Goal: Task Accomplishment & Management: Use online tool/utility

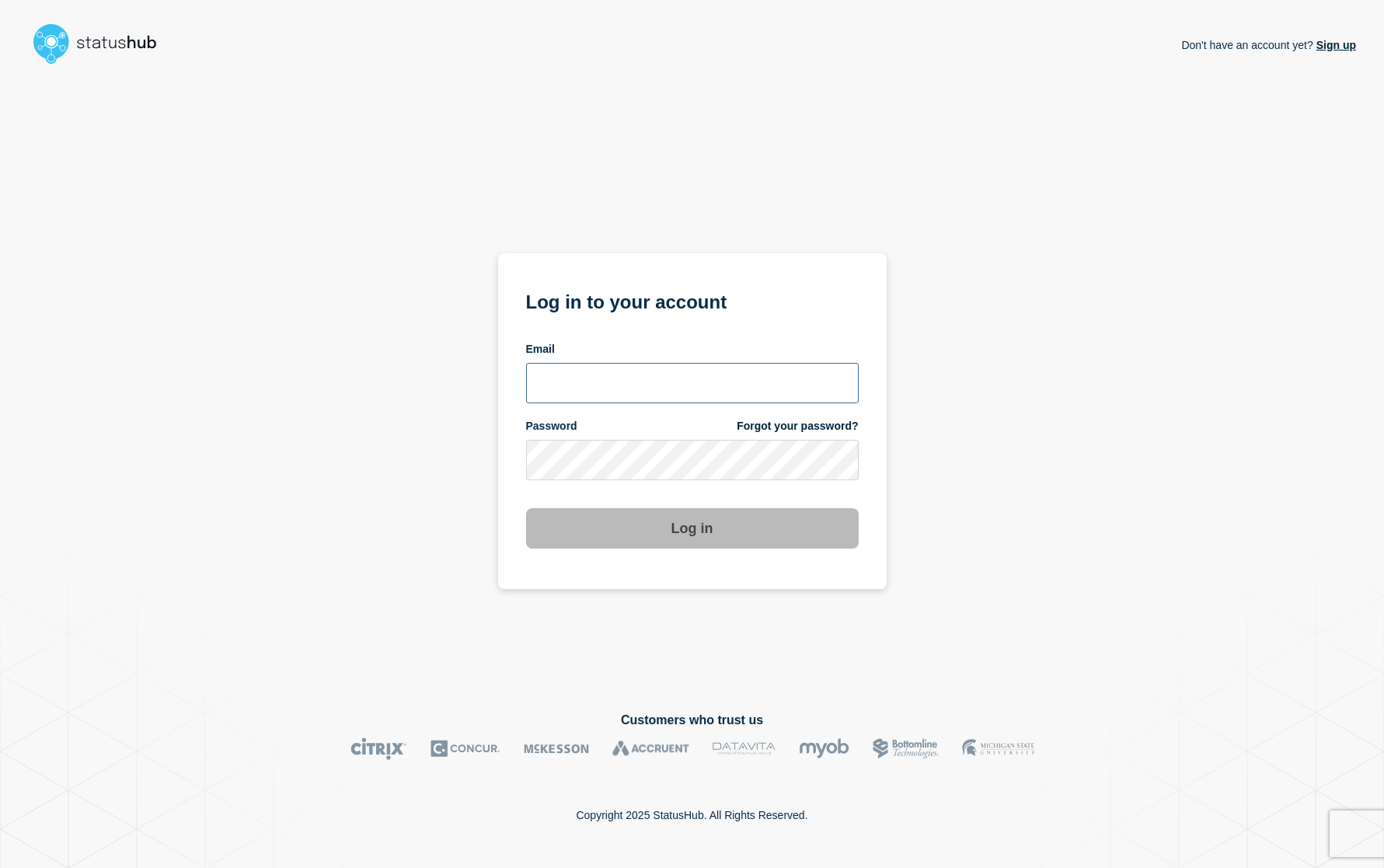
type input "amartinez@ksu.edu"
click at [726, 532] on button "Log in" at bounding box center [692, 528] width 332 height 40
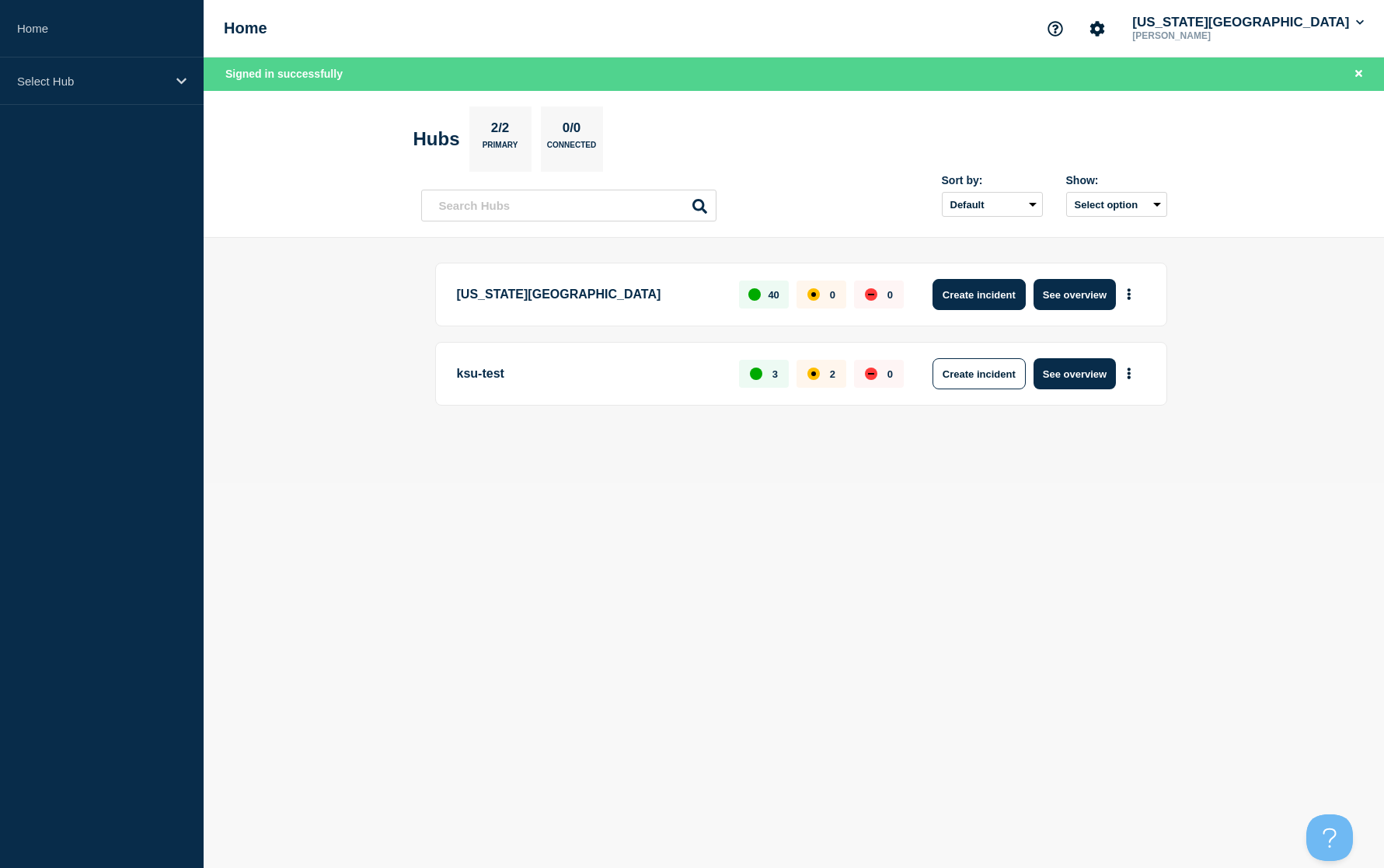
click at [980, 288] on button "Create incident" at bounding box center [979, 295] width 94 height 31
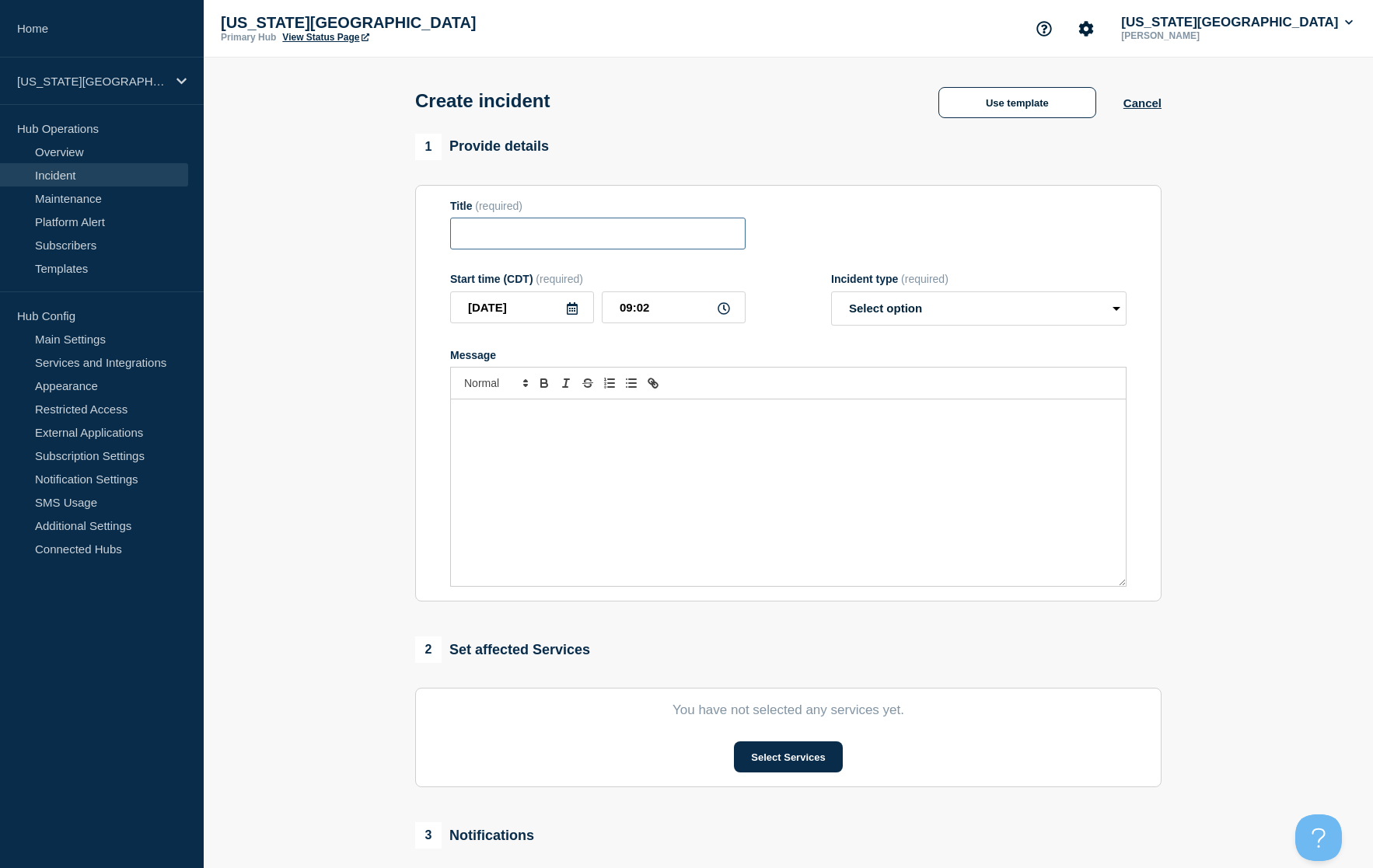
click at [551, 245] on input "Title" at bounding box center [598, 233] width 296 height 32
paste input "Papercut services are offline. We are addressing the issue."
click at [681, 411] on div "Message" at bounding box center [788, 492] width 674 height 186
drag, startPoint x: 635, startPoint y: 235, endPoint x: 1137, endPoint y: 251, distance: 502.3
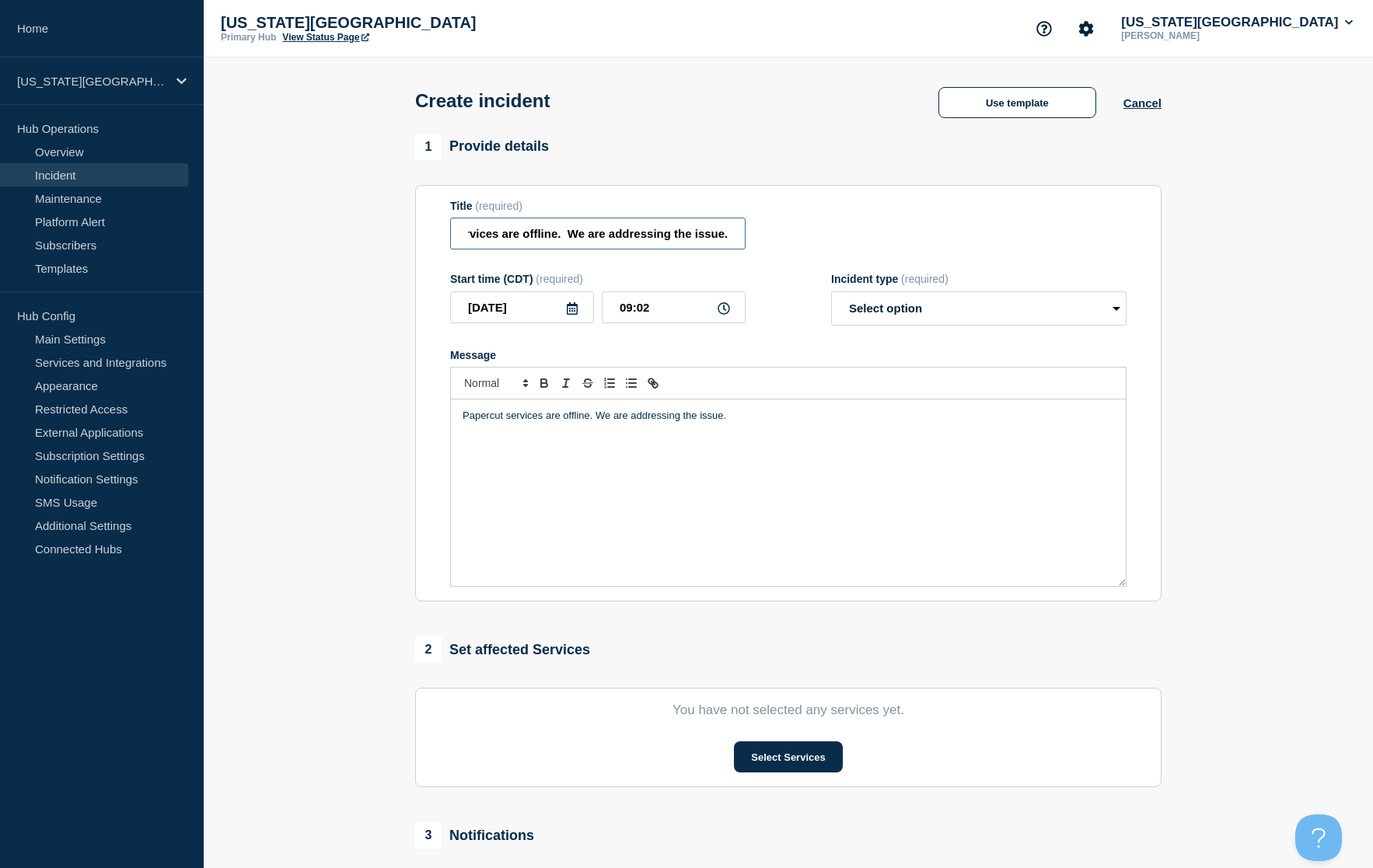
click at [1065, 249] on div "Title (required) Papercut services are offline. We are addressing the issue." at bounding box center [788, 225] width 676 height 50
type input "Papercut services are offline."
click at [1004, 99] on button "Use template" at bounding box center [1017, 103] width 158 height 31
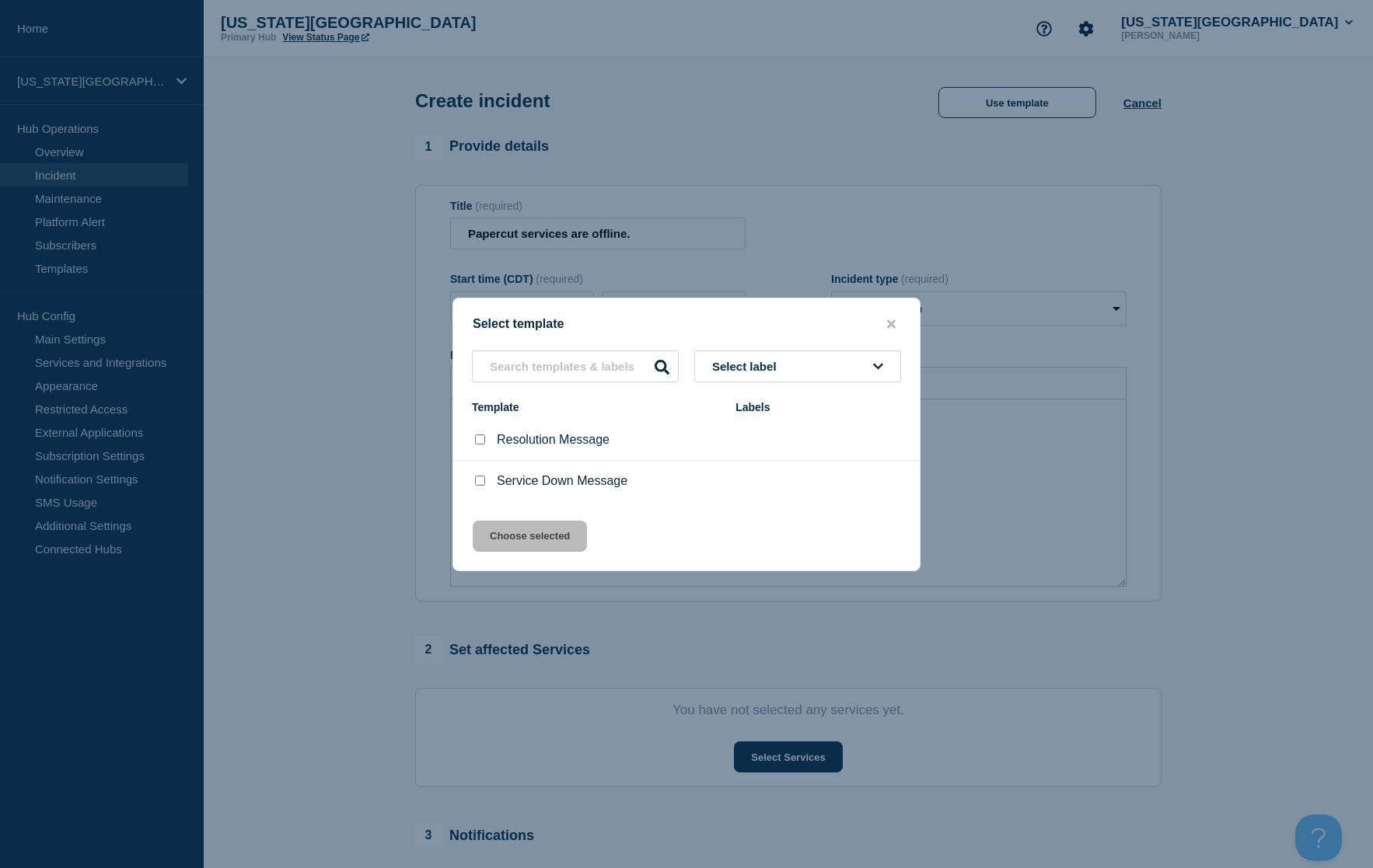
click at [793, 370] on button "Select label" at bounding box center [797, 366] width 207 height 32
click at [586, 475] on div "Service Down Message" at bounding box center [595, 481] width 248 height 16
click at [483, 485] on input "Service Down Message checkbox" at bounding box center [479, 480] width 10 height 10
checkbox input "true"
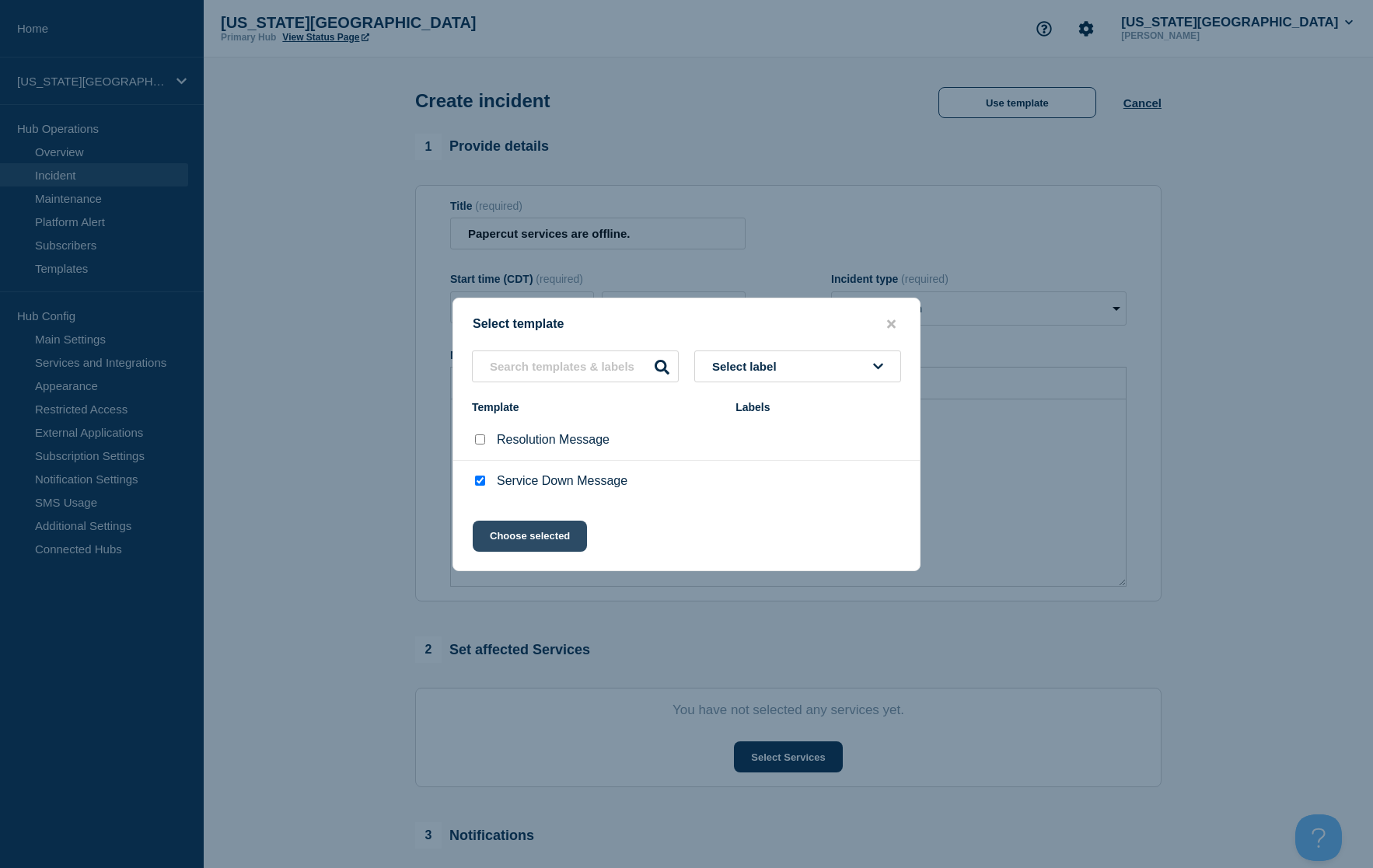
click at [518, 540] on button "Choose selected" at bounding box center [529, 537] width 114 height 31
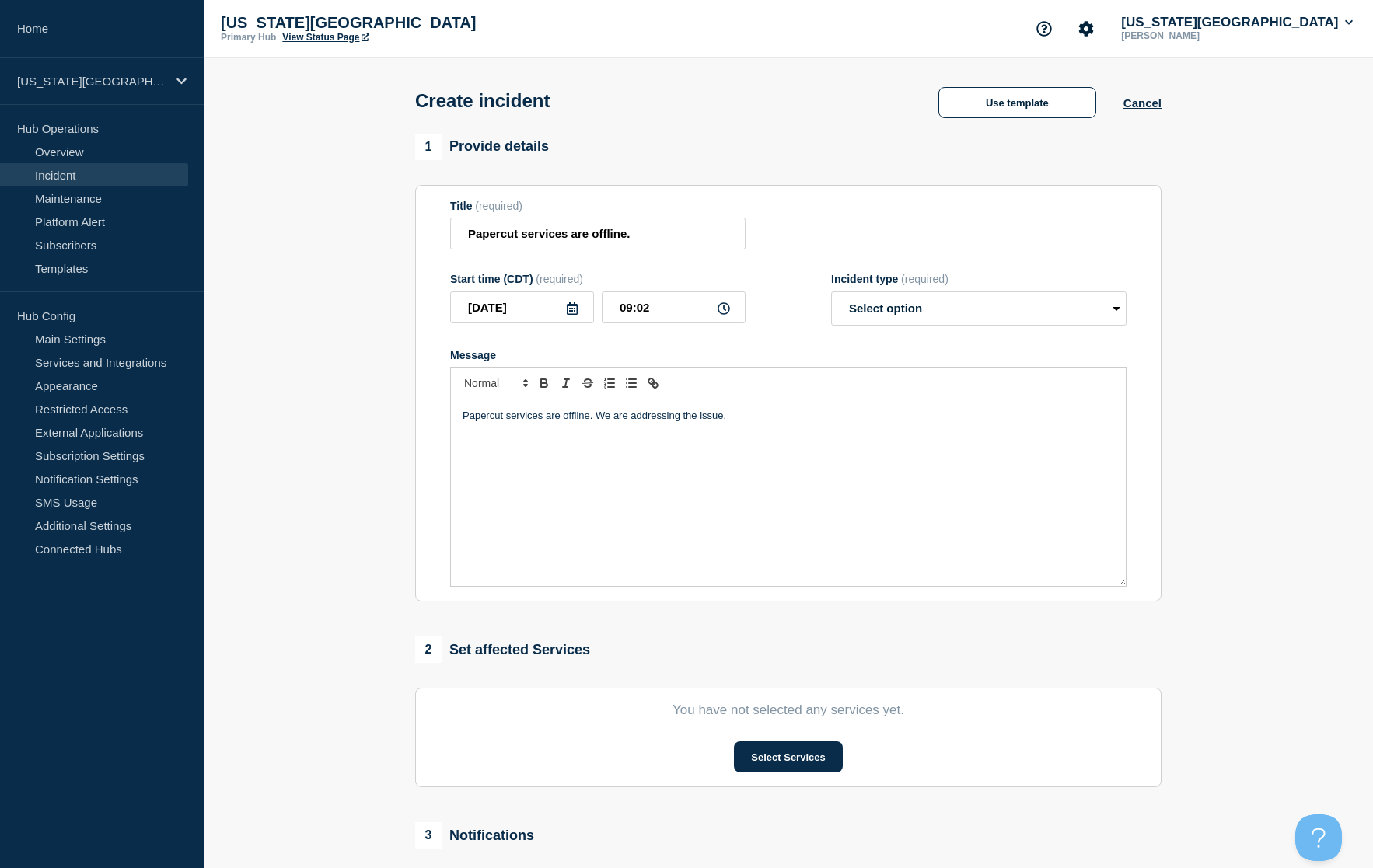
select select "investigating"
click at [482, 419] on p "Mediasite is currently experiencing significant delays when processing some new…" at bounding box center [787, 423] width 652 height 29
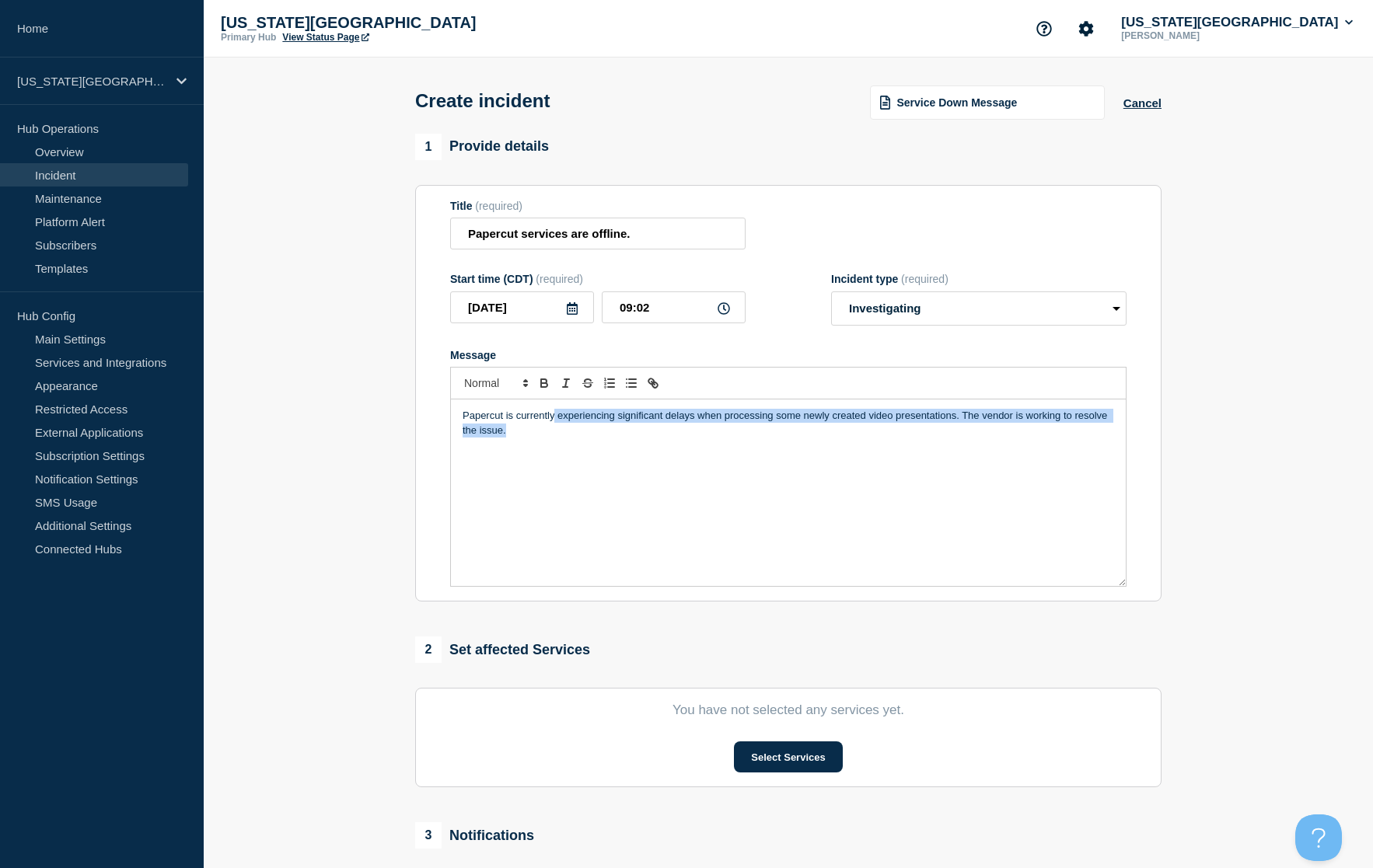
drag, startPoint x: 556, startPoint y: 418, endPoint x: 870, endPoint y: 446, distance: 315.2
click at [870, 446] on div "Papercut is currently experiencing significant delays when processing some newl…" at bounding box center [788, 492] width 674 height 186
drag, startPoint x: 665, startPoint y: 471, endPoint x: 624, endPoint y: 466, distance: 41.3
click at [663, 471] on div "Papercut is currently experiencing significant delays when processing some newl…" at bounding box center [788, 492] width 674 height 186
drag, startPoint x: 541, startPoint y: 443, endPoint x: 529, endPoint y: 438, distance: 13.0
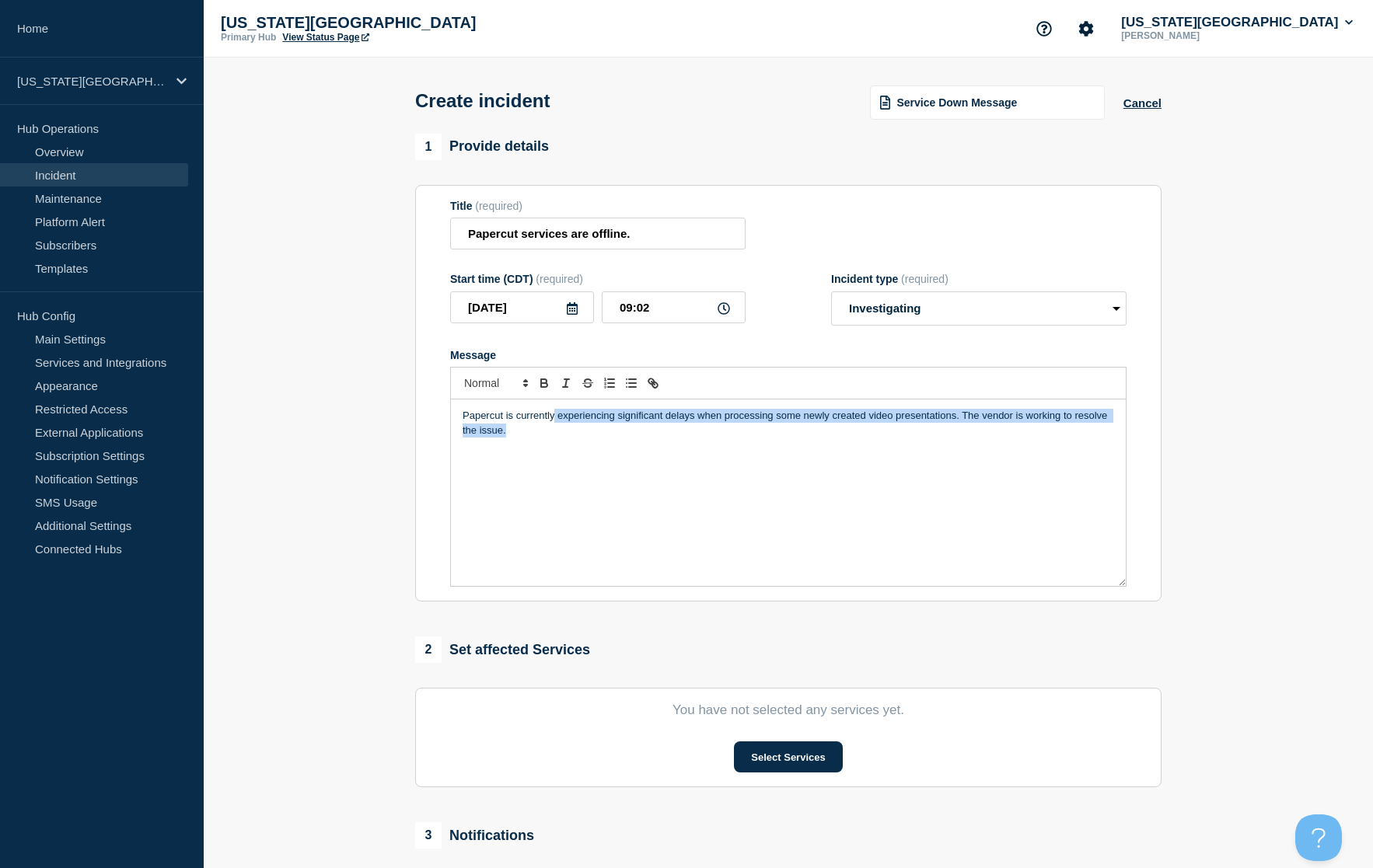
click at [529, 438] on div "Papercut is currently experiencing significant delays when processing some newl…" at bounding box center [788, 492] width 674 height 186
drag, startPoint x: 541, startPoint y: 440, endPoint x: 437, endPoint y: 412, distance: 107.7
click at [437, 412] on section "Title (required) Papercut services are offline. Start time (CDT) (required) 202…" at bounding box center [787, 393] width 746 height 417
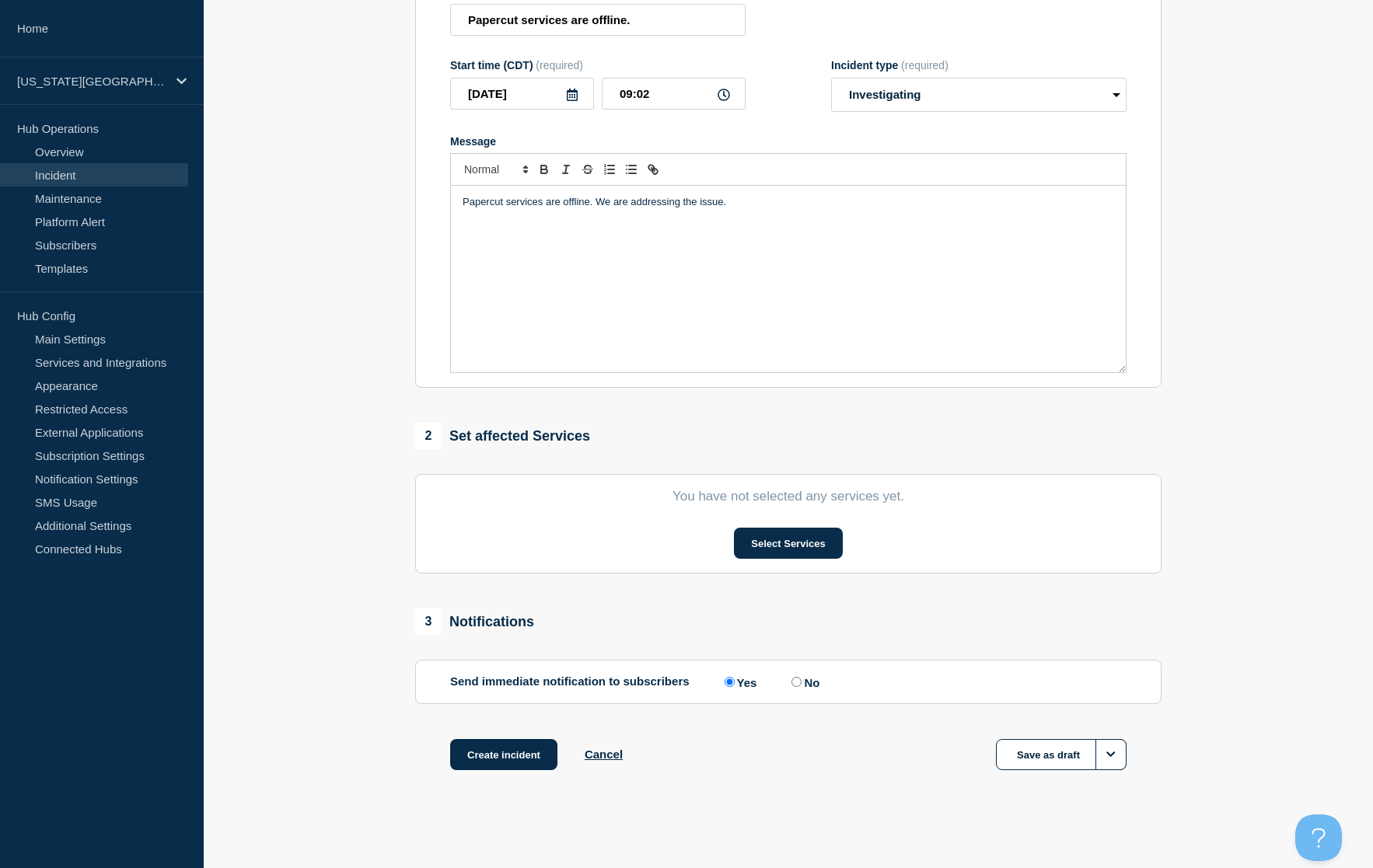
scroll to position [221, 0]
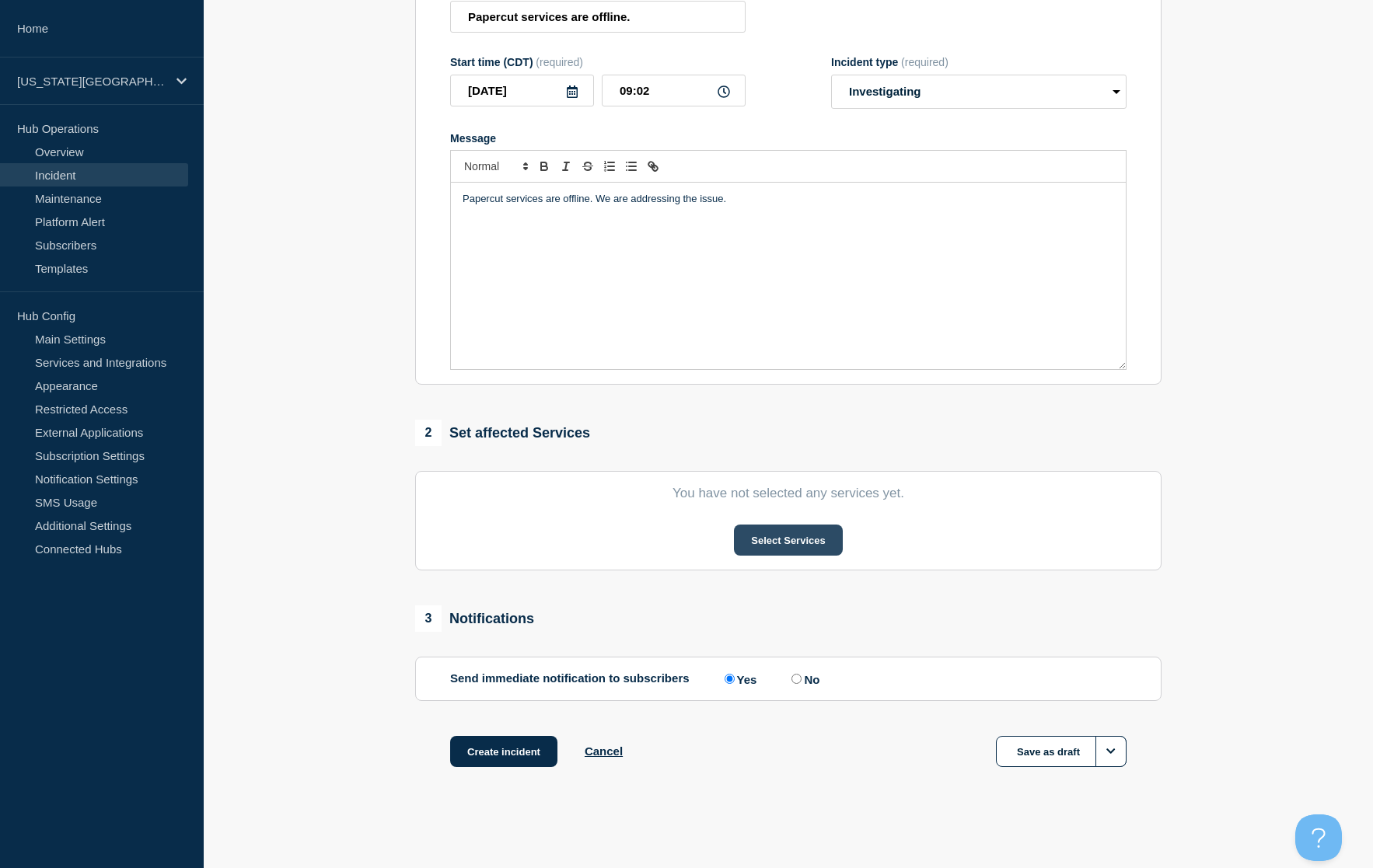
click at [786, 548] on button "Select Services" at bounding box center [787, 540] width 108 height 31
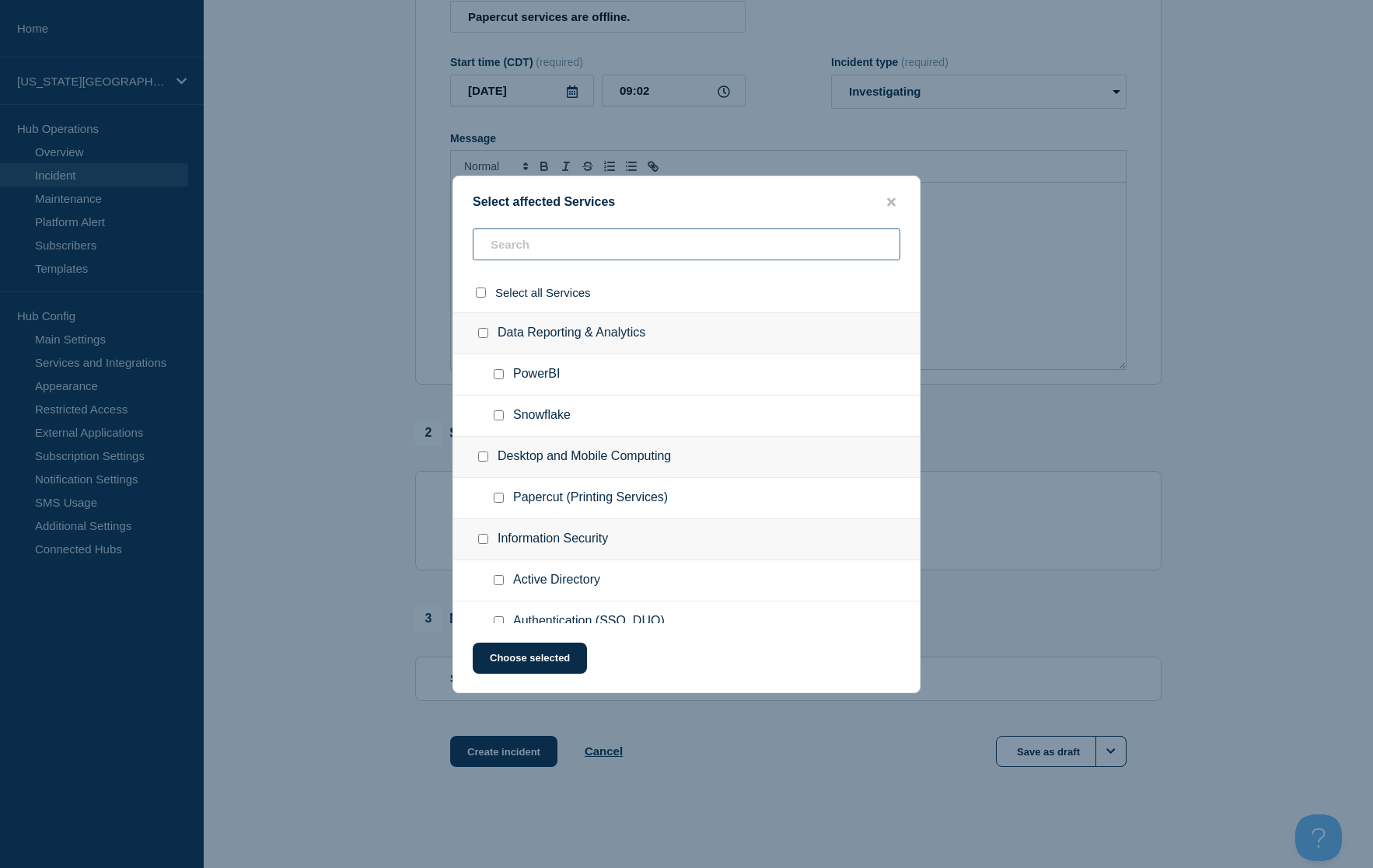
click at [638, 242] on input "text" at bounding box center [686, 244] width 428 height 32
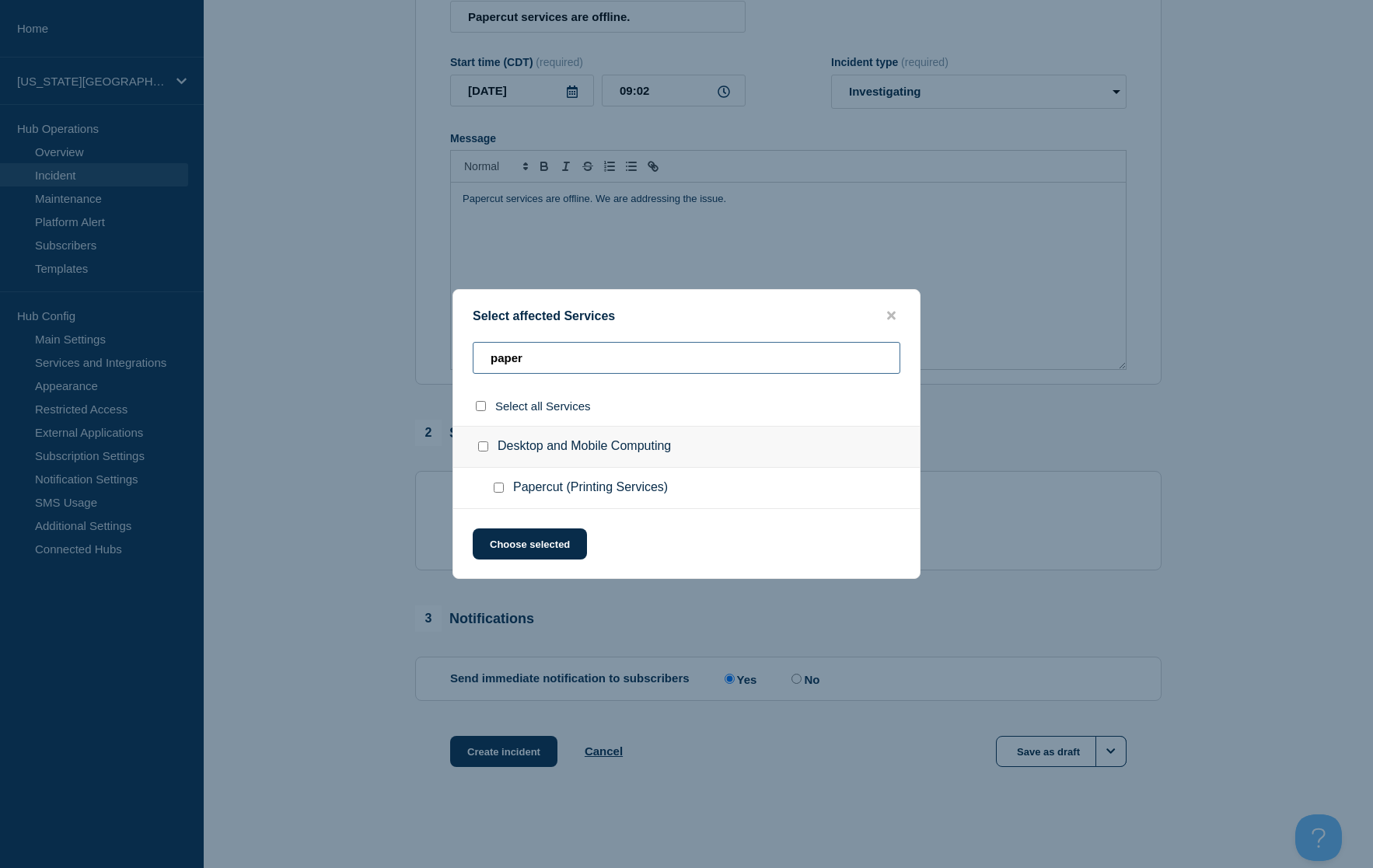
type input "paper"
click at [485, 485] on ul "Papercut (Printing Services)" at bounding box center [686, 488] width 466 height 41
click at [496, 487] on input "Papercut (Printing Services) checkbox" at bounding box center [498, 487] width 10 height 10
checkbox input "true"
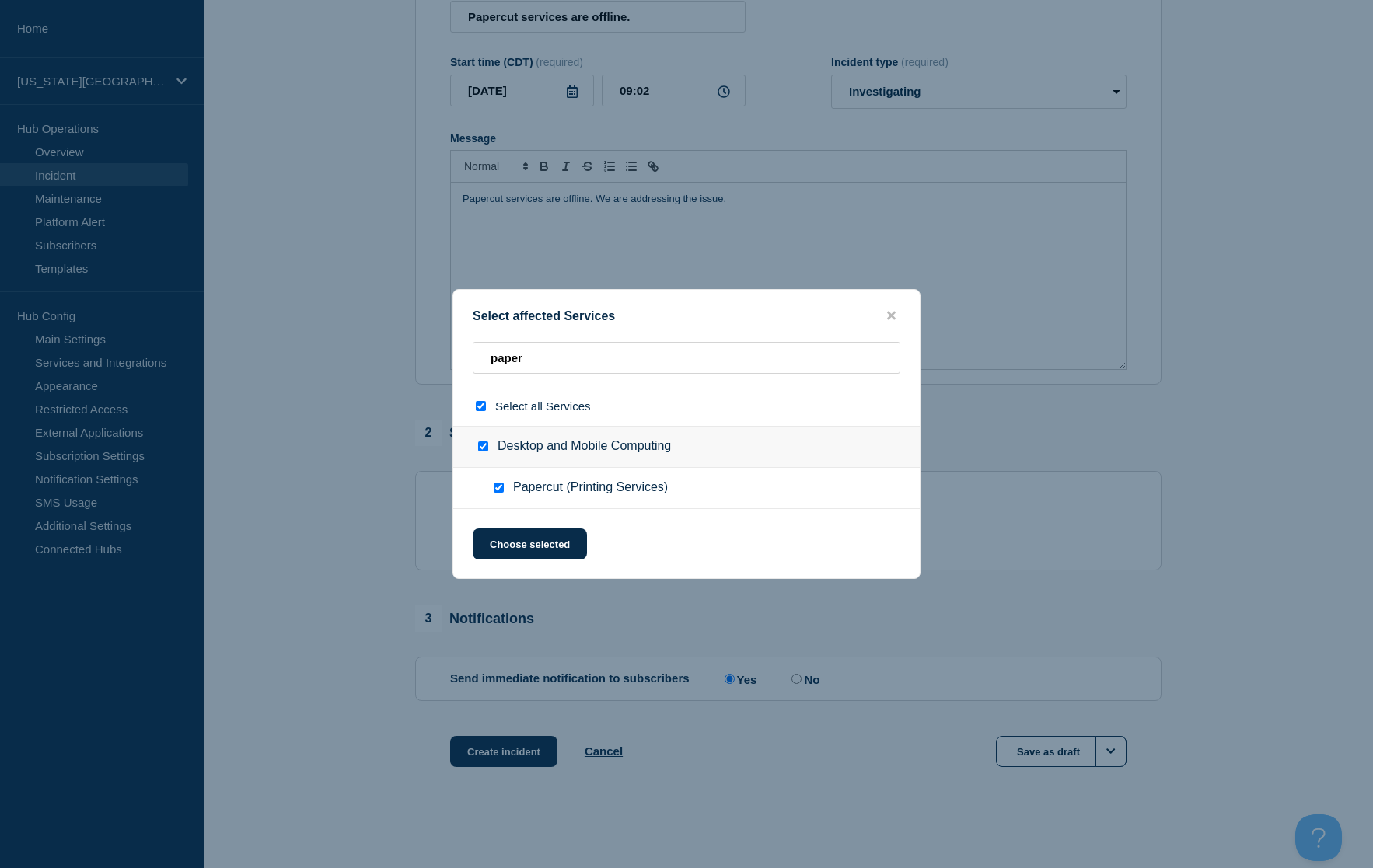
checkbox input "true"
click at [525, 539] on button "Choose selected" at bounding box center [529, 544] width 114 height 31
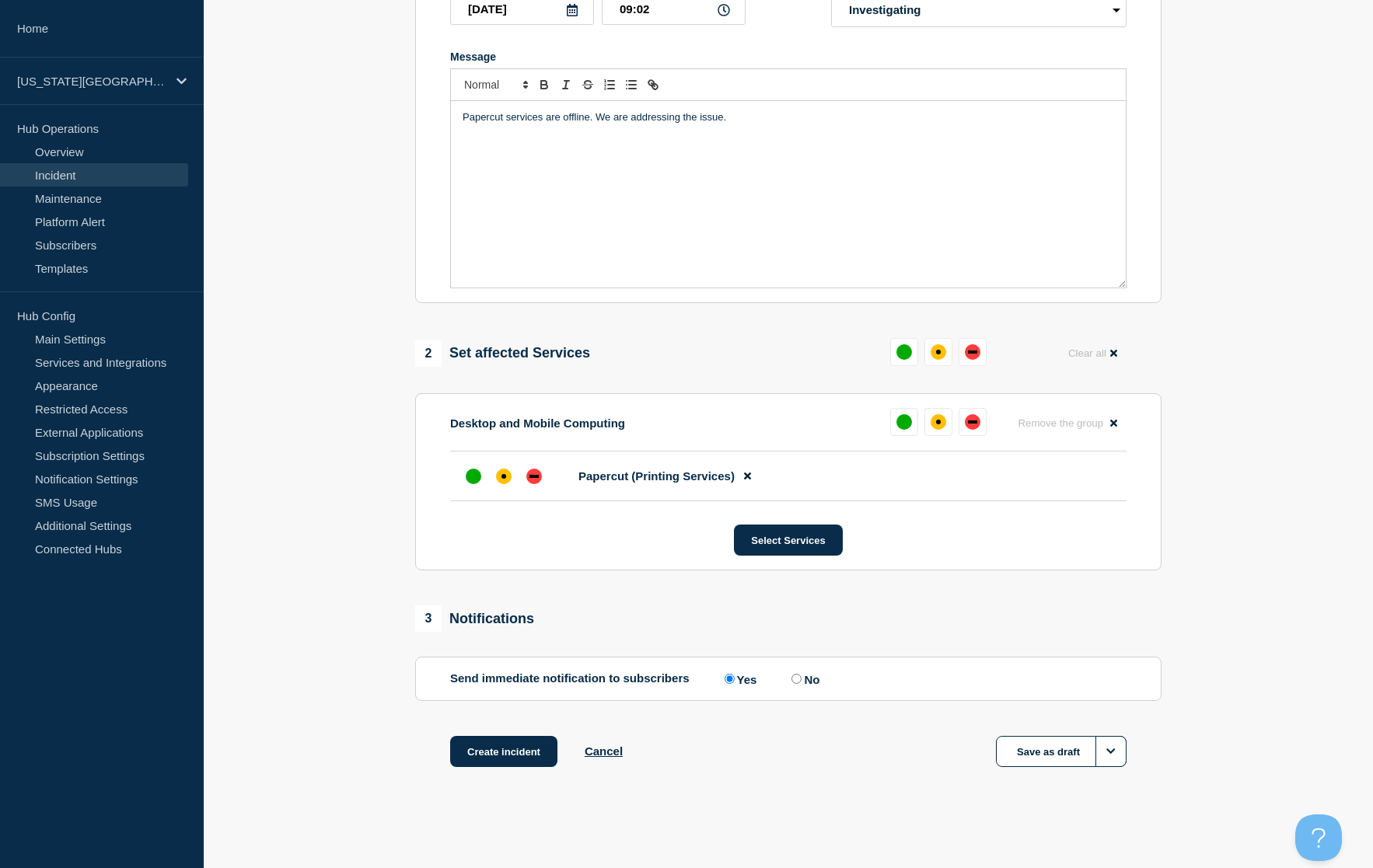
scroll to position [302, 0]
click at [529, 479] on div "down" at bounding box center [534, 476] width 16 height 16
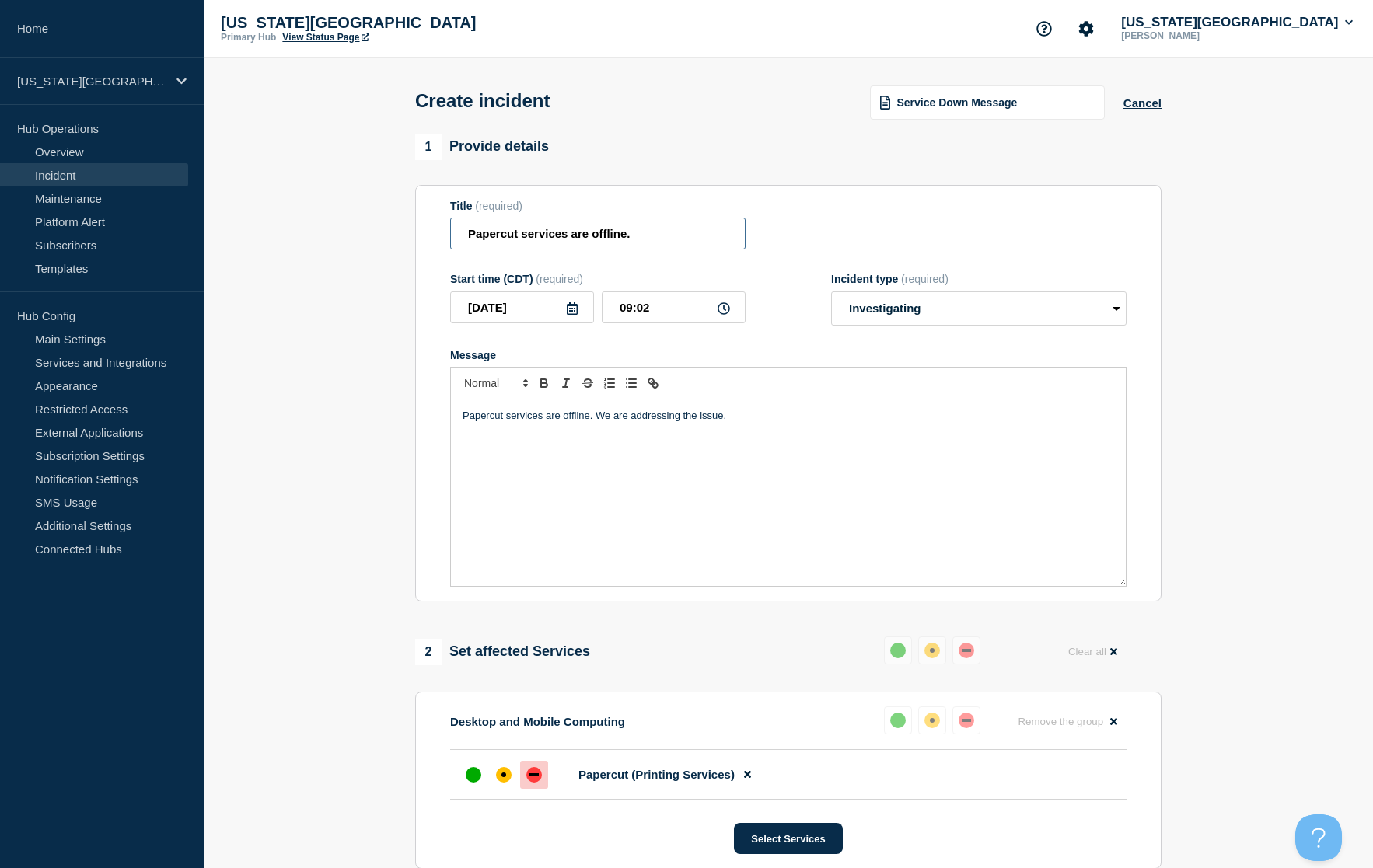
click at [656, 231] on input "Papercut services are offline." at bounding box center [598, 233] width 296 height 32
drag, startPoint x: 521, startPoint y: 236, endPoint x: 629, endPoint y: 240, distance: 108.1
click at [629, 240] on input "Papercut services are offline" at bounding box center [598, 233] width 296 height 32
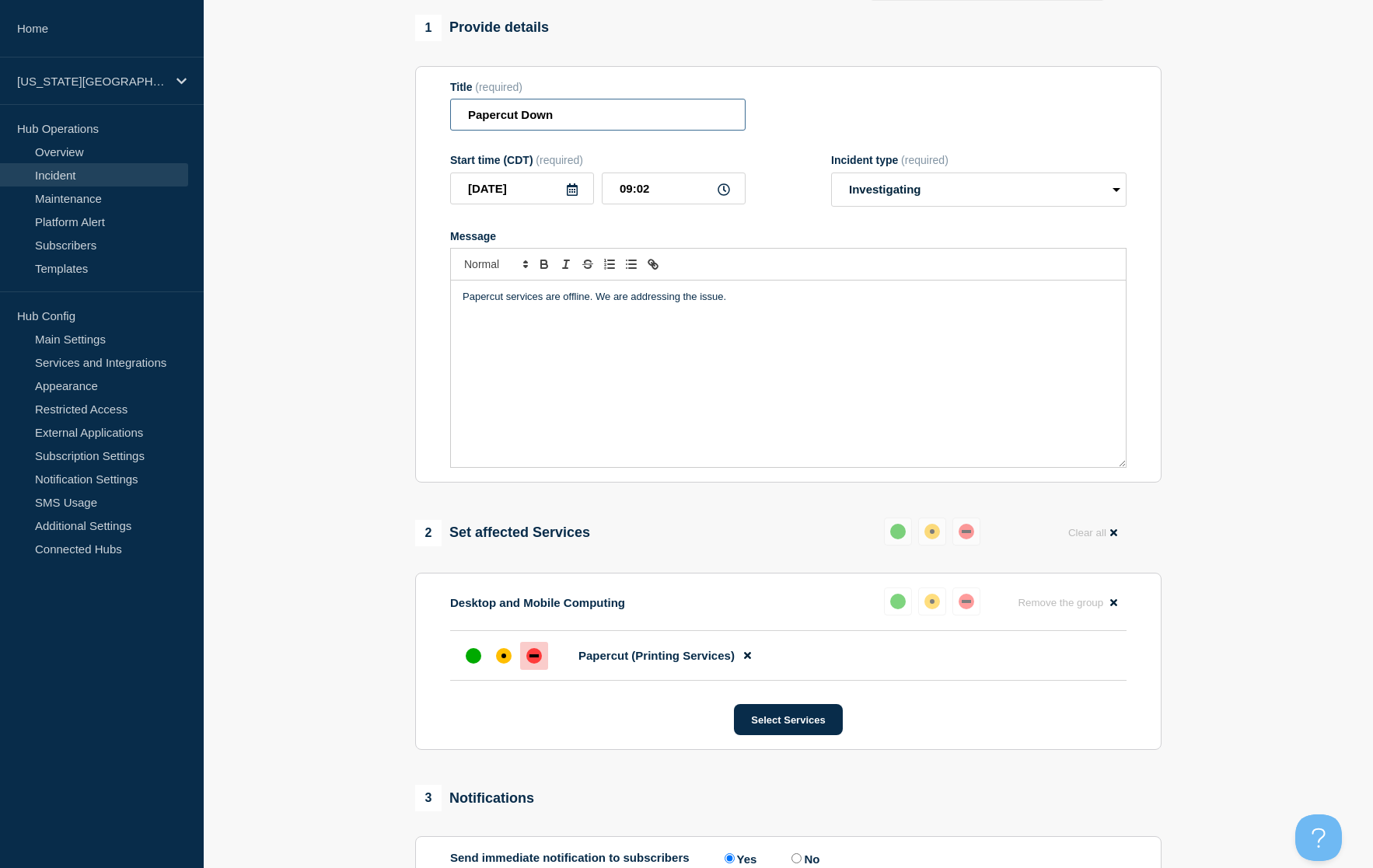
scroll to position [302, 0]
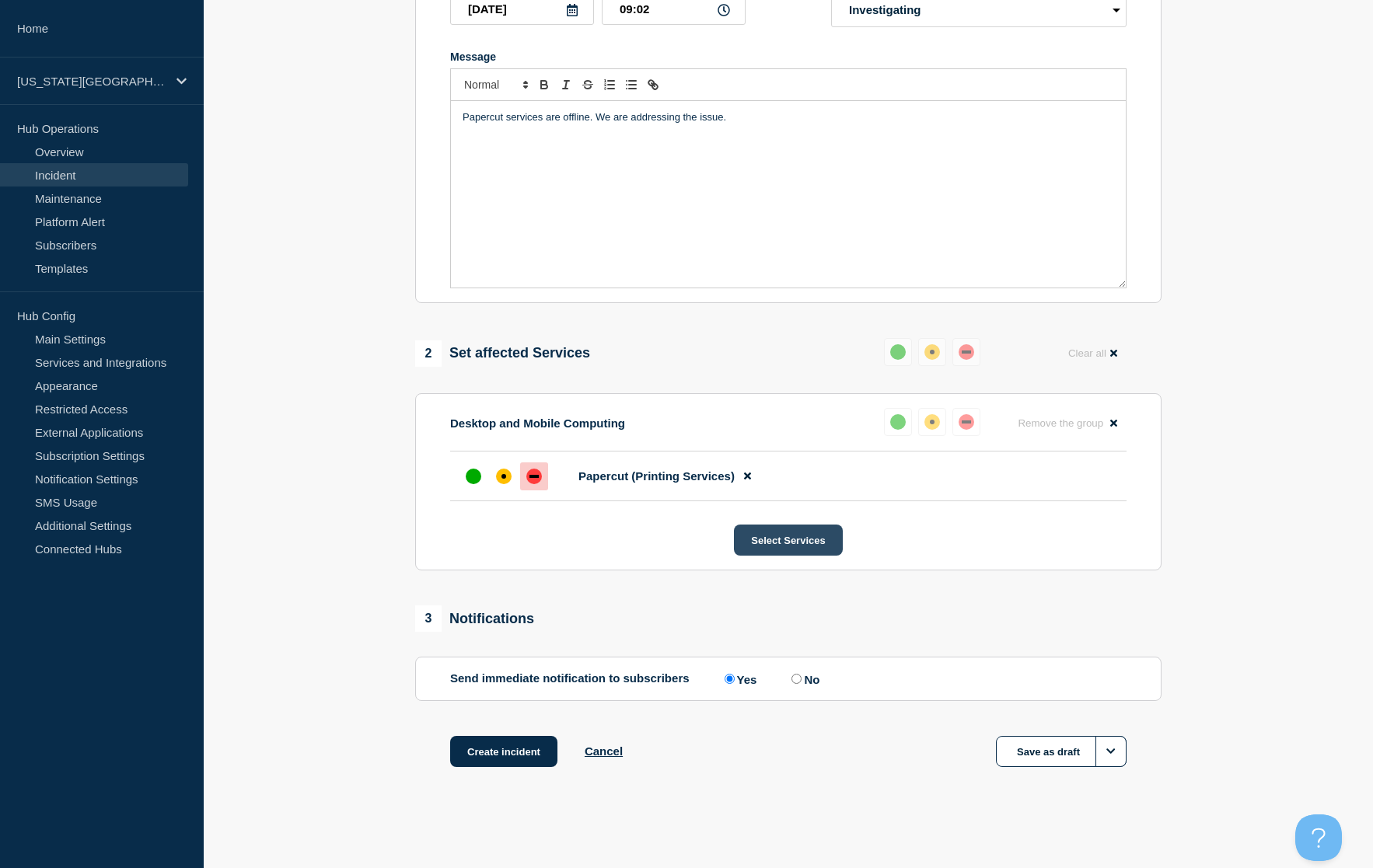
type input "Papercut Down"
click at [780, 531] on button "Select Services" at bounding box center [787, 540] width 108 height 31
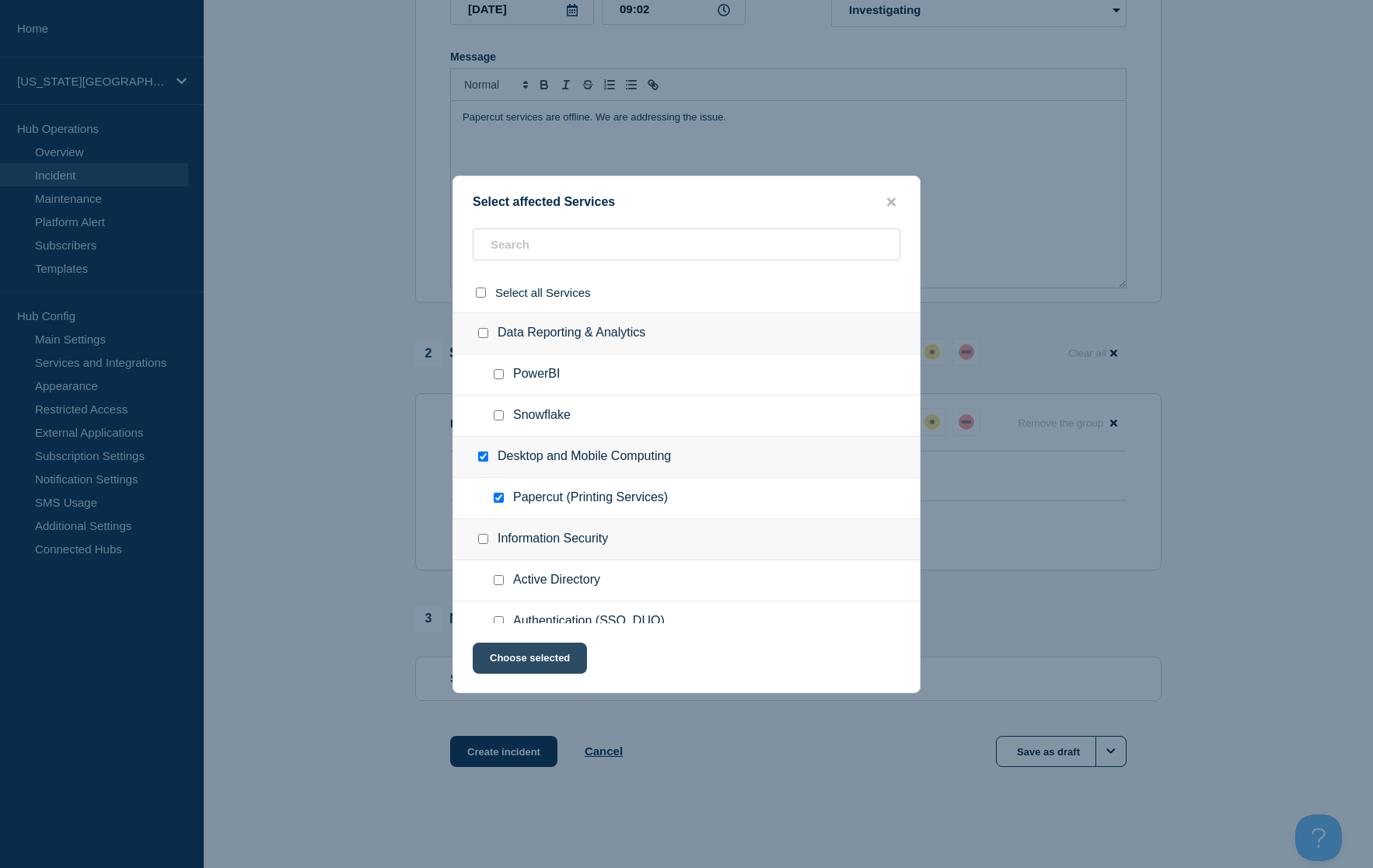
click at [556, 661] on button "Choose selected" at bounding box center [529, 658] width 114 height 31
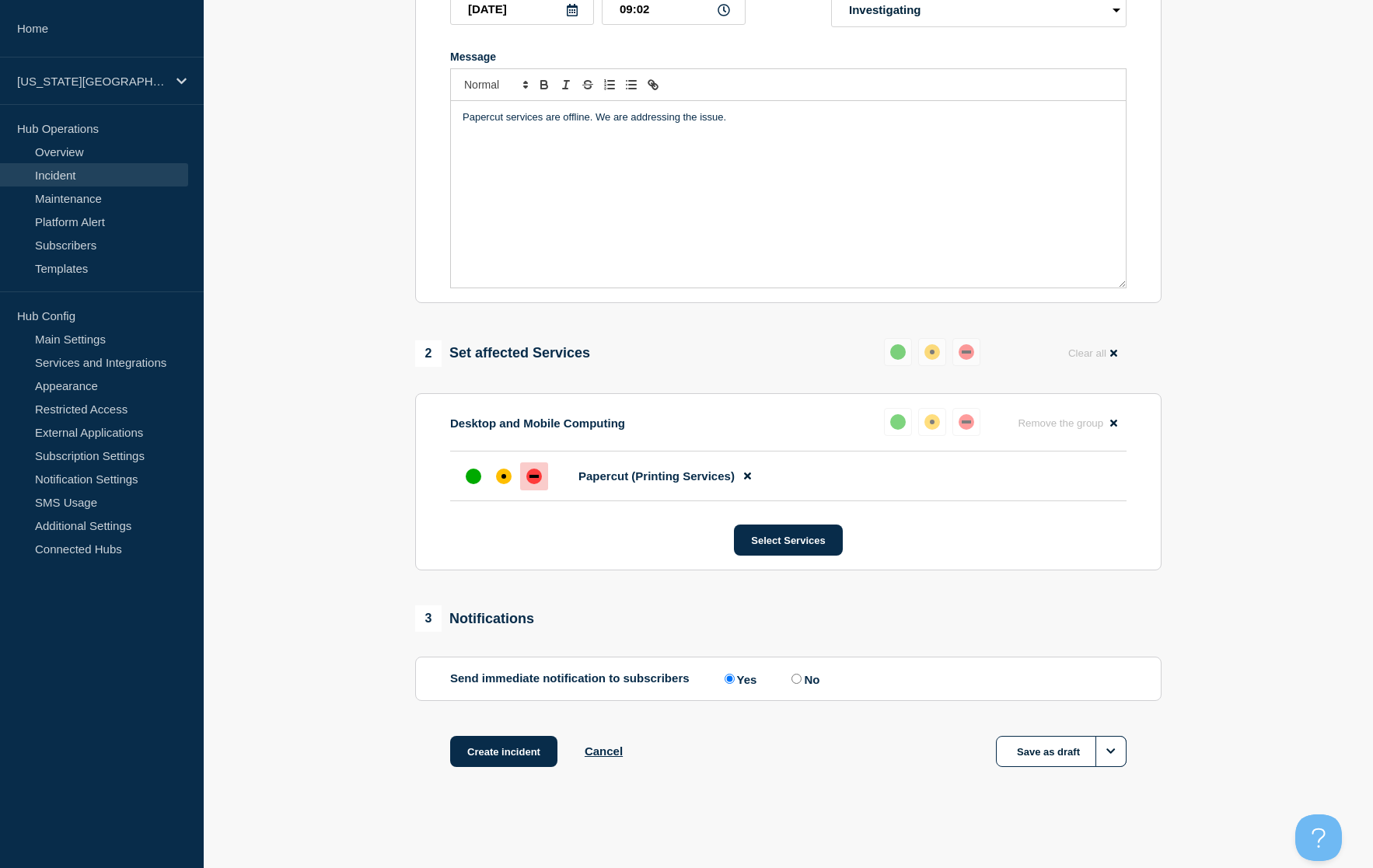
click at [729, 794] on div "Create incident Cancel Save as draft" at bounding box center [787, 771] width 746 height 70
click at [518, 749] on button "Create incident" at bounding box center [504, 752] width 107 height 31
